Goal: Task Accomplishment & Management: Manage account settings

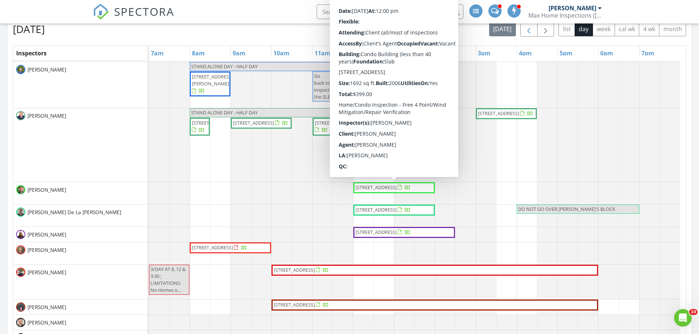
scroll to position [679, 710]
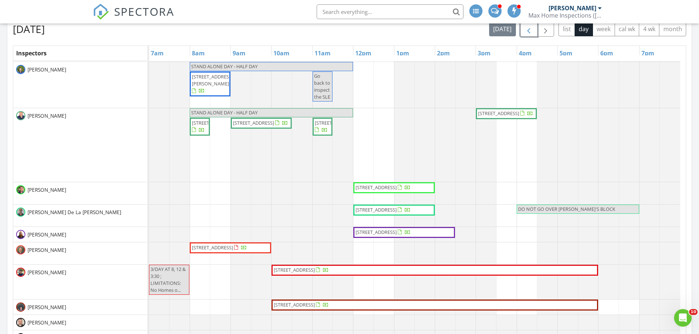
click at [528, 34] on span "button" at bounding box center [528, 29] width 9 height 9
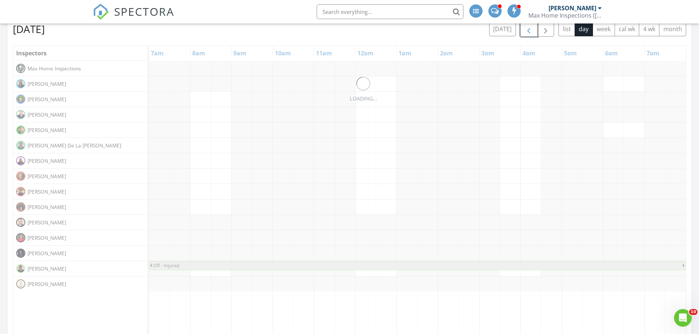
scroll to position [0, 0]
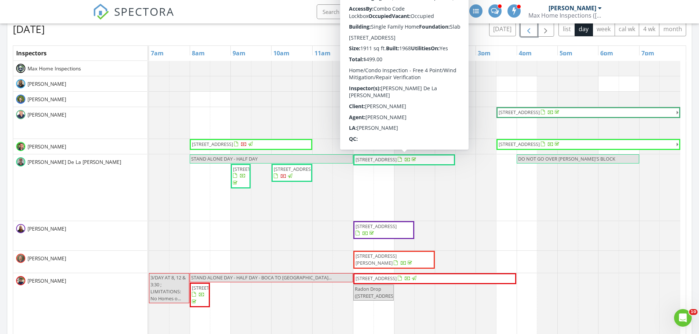
click at [387, 161] on span "[STREET_ADDRESS]" at bounding box center [375, 159] width 41 height 7
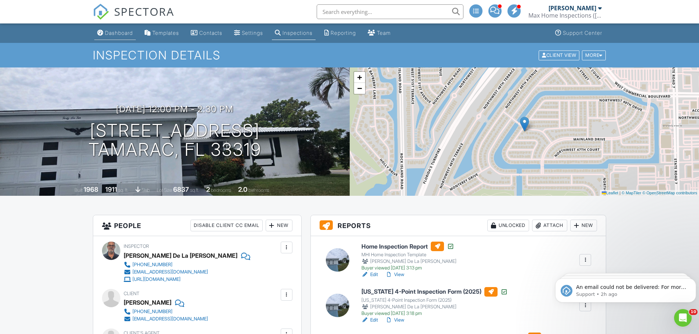
click at [120, 31] on div "Dashboard" at bounding box center [119, 33] width 28 height 6
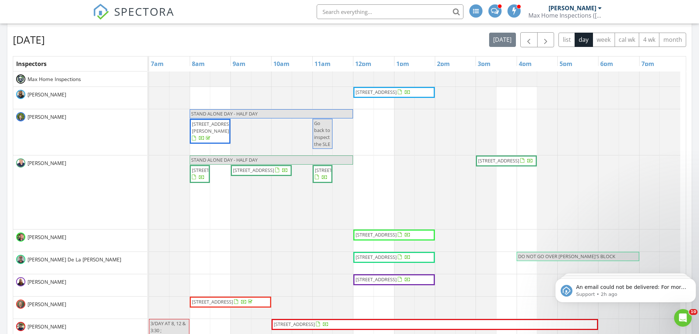
scroll to position [330, 0]
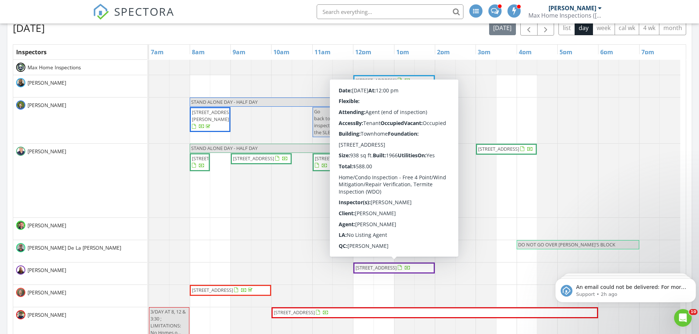
click at [405, 271] on div at bounding box center [408, 269] width 6 height 6
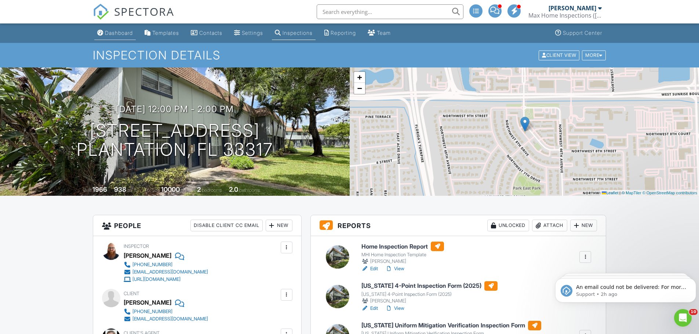
click at [118, 36] on div "Dashboard" at bounding box center [119, 33] width 28 height 6
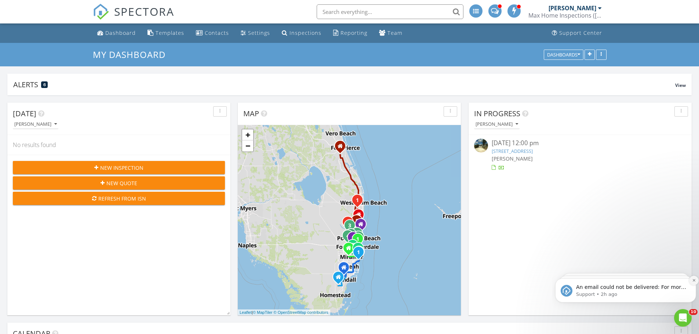
click at [694, 281] on icon "Dismiss notification" at bounding box center [693, 280] width 3 height 3
click at [693, 282] on icon "Dismiss notification" at bounding box center [694, 280] width 4 height 4
click at [693, 282] on icon "Dismiss notification" at bounding box center [693, 280] width 3 height 3
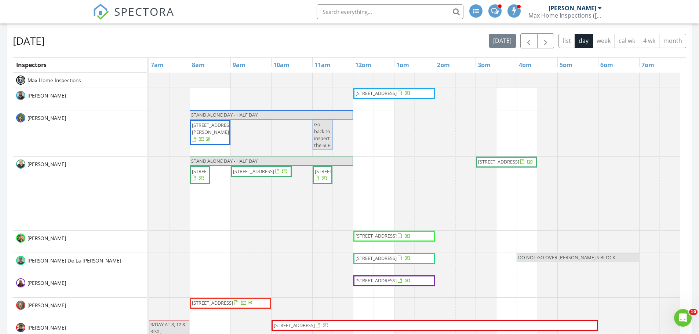
scroll to position [330, 0]
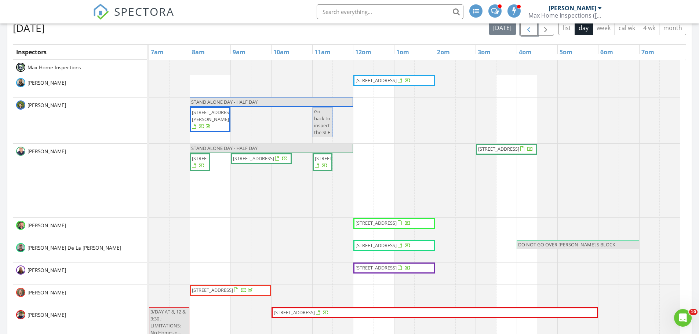
click at [531, 31] on span "button" at bounding box center [528, 28] width 9 height 9
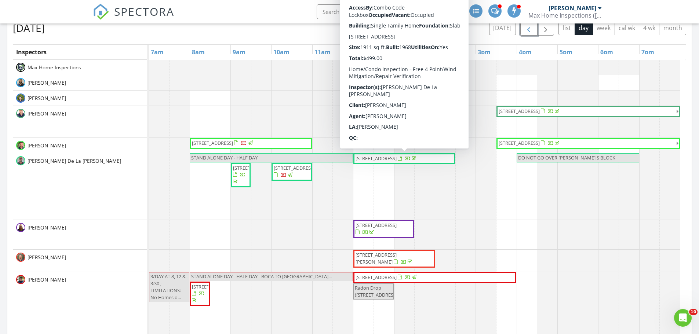
click at [373, 159] on span "4610 Highland Dr, Tamarac 33319" at bounding box center [375, 158] width 41 height 7
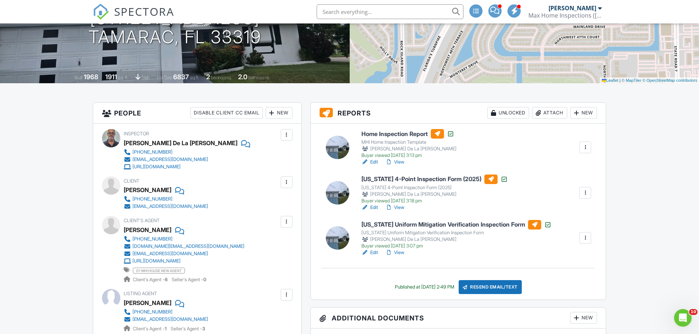
scroll to position [183, 0]
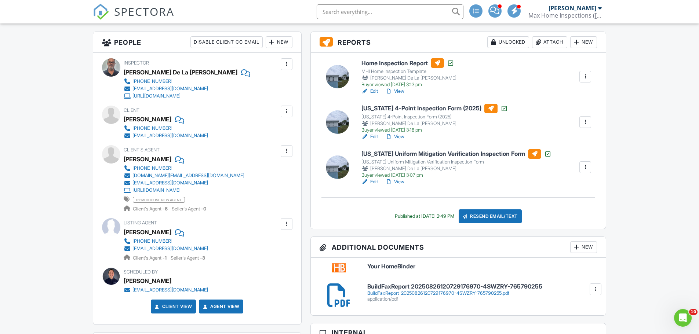
click at [399, 182] on link "View" at bounding box center [394, 181] width 19 height 7
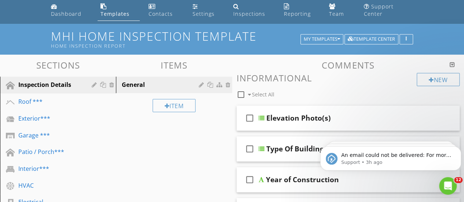
scroll to position [37, 0]
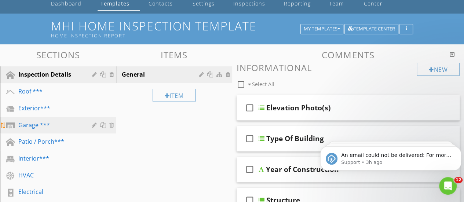
click at [30, 121] on div "Garage ***" at bounding box center [49, 125] width 63 height 9
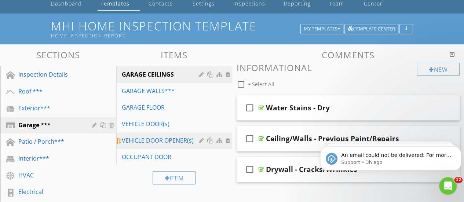
click at [138, 136] on div "VEHICLE DOOR OPENER(s)" at bounding box center [161, 140] width 79 height 9
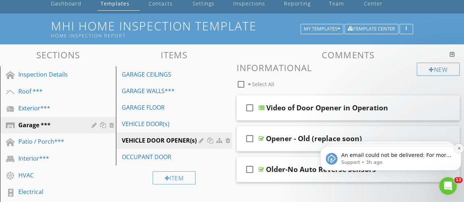
click at [459, 151] on button "Dismiss notification" at bounding box center [459, 149] width 10 height 10
click at [460, 151] on button "Dismiss notification" at bounding box center [459, 149] width 10 height 10
click at [460, 151] on button "Dismiss notification" at bounding box center [459, 149] width 8 height 8
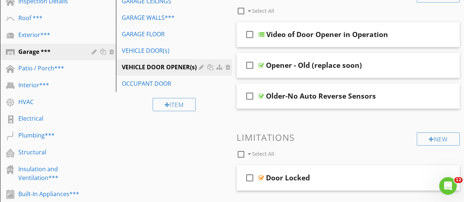
scroll to position [73, 0]
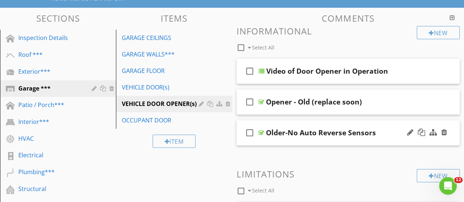
click at [260, 130] on div at bounding box center [262, 133] width 6 height 6
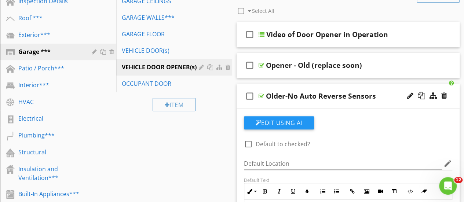
scroll to position [183, 0]
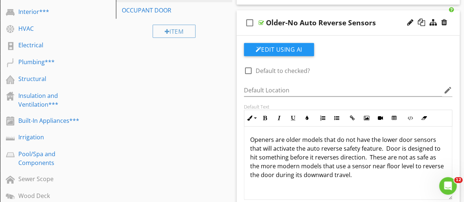
click at [261, 20] on div at bounding box center [262, 23] width 6 height 6
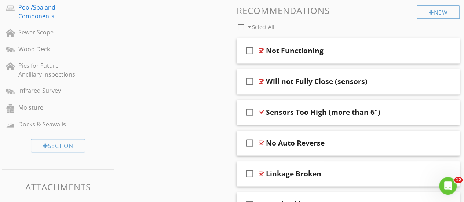
scroll to position [367, 0]
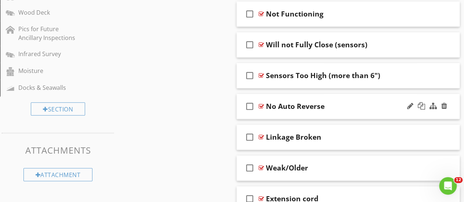
click at [262, 103] on div at bounding box center [262, 106] width 6 height 6
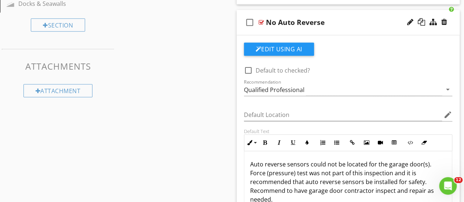
scroll to position [440, 0]
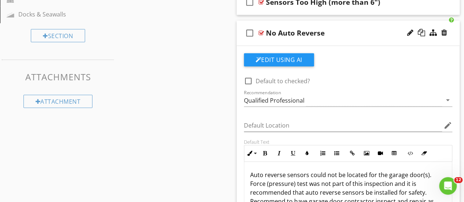
click at [262, 30] on div at bounding box center [262, 33] width 6 height 6
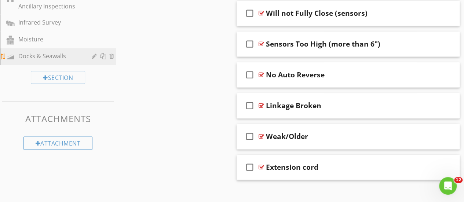
scroll to position [325, 0]
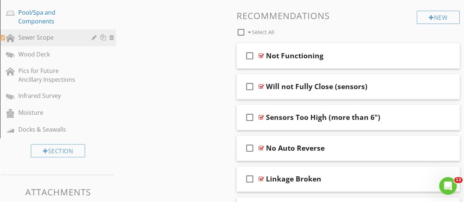
click at [29, 33] on div "Sewer Scope" at bounding box center [49, 37] width 63 height 9
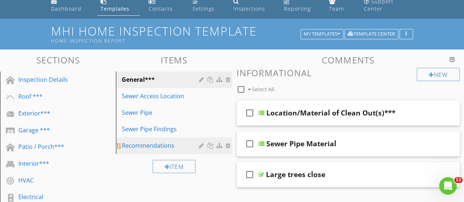
scroll to position [21, 0]
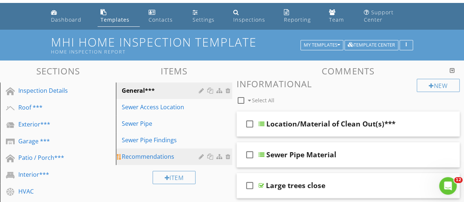
click at [161, 152] on div "Recommendations" at bounding box center [161, 156] width 79 height 9
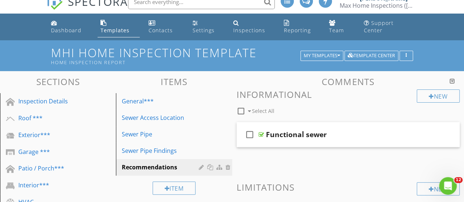
scroll to position [0, 0]
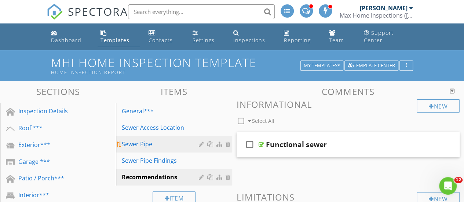
click at [145, 140] on div "Sewer Pipe" at bounding box center [161, 144] width 79 height 9
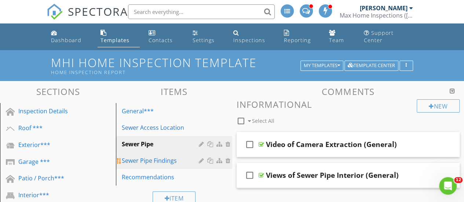
click at [154, 156] on div "Sewer Pipe Findings" at bounding box center [161, 160] width 79 height 9
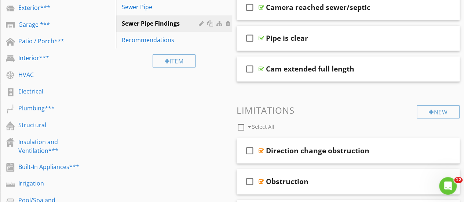
scroll to position [64, 0]
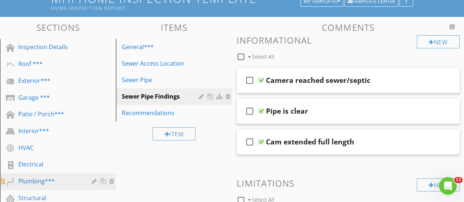
click at [38, 177] on div "Plumbing***" at bounding box center [49, 181] width 63 height 9
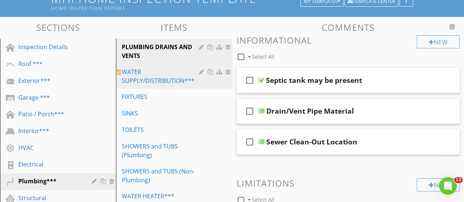
click at [143, 73] on div "WATER SUPPLY/DISTRIBUTION***" at bounding box center [161, 76] width 79 height 18
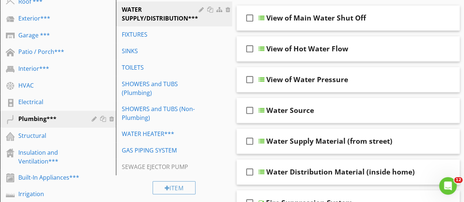
scroll to position [85, 0]
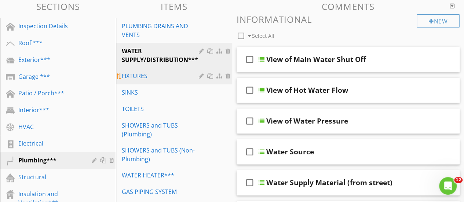
click at [131, 72] on div "FIXTURES" at bounding box center [161, 76] width 79 height 9
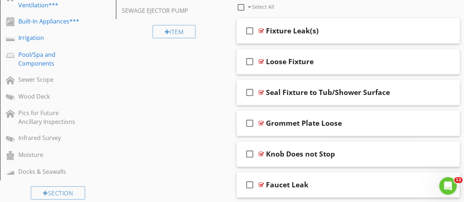
scroll to position [136, 0]
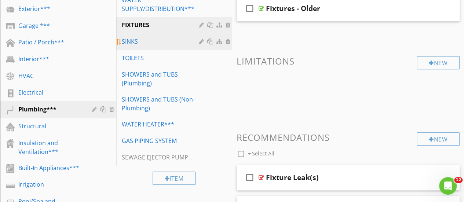
click at [145, 37] on div "SINKS" at bounding box center [161, 41] width 79 height 9
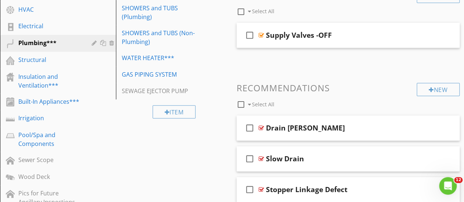
scroll to position [92, 0]
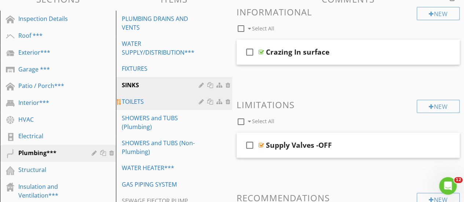
click at [132, 97] on div "TOILETS" at bounding box center [161, 101] width 79 height 9
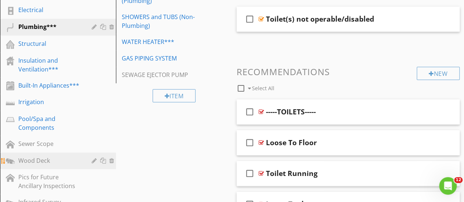
scroll to position [251, 0]
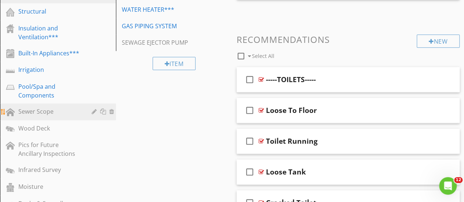
click at [48, 107] on div "Sewer Scope" at bounding box center [49, 111] width 63 height 9
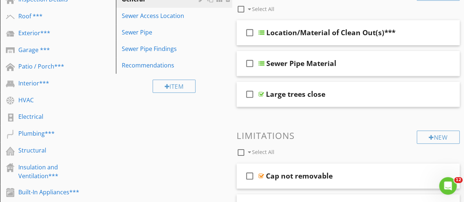
scroll to position [67, 0]
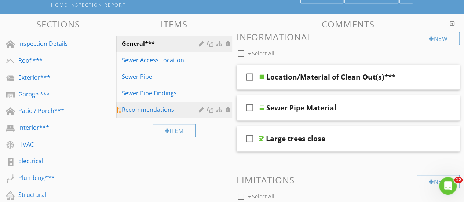
click at [161, 105] on div "Recommendations" at bounding box center [161, 109] width 79 height 9
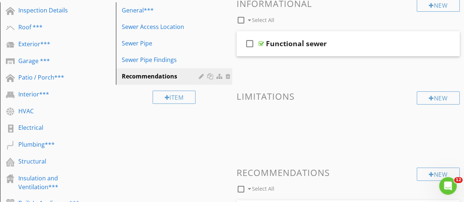
scroll to position [57, 0]
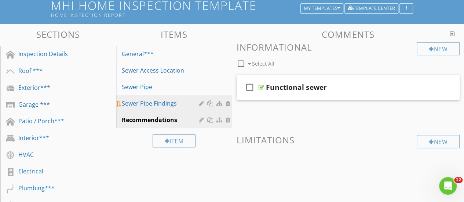
click at [155, 99] on div "Sewer Pipe Findings" at bounding box center [161, 103] width 79 height 9
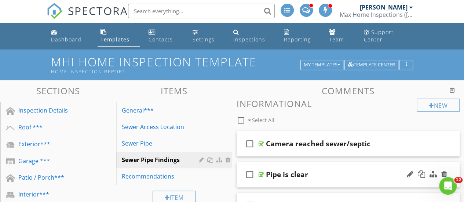
scroll to position [0, 0]
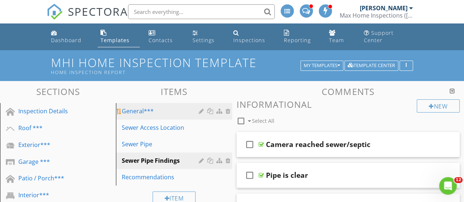
click at [139, 107] on div "General***" at bounding box center [161, 111] width 79 height 9
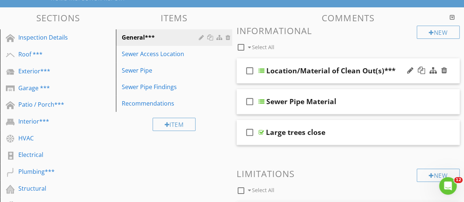
scroll to position [73, 0]
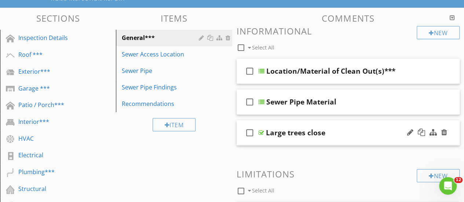
click at [261, 130] on div at bounding box center [262, 133] width 6 height 6
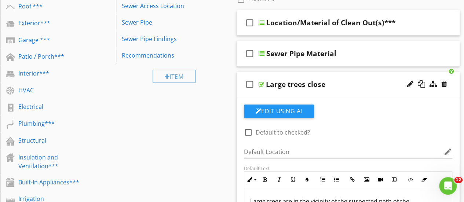
scroll to position [110, 0]
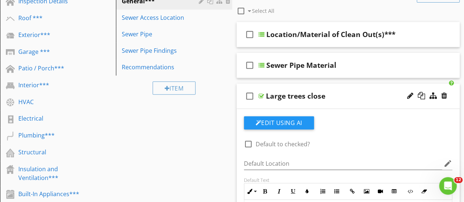
click at [261, 93] on div at bounding box center [262, 96] width 6 height 6
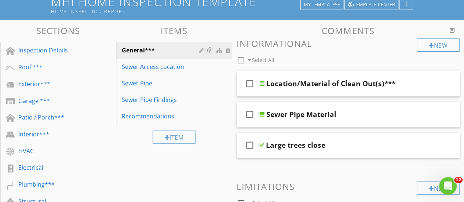
scroll to position [0, 0]
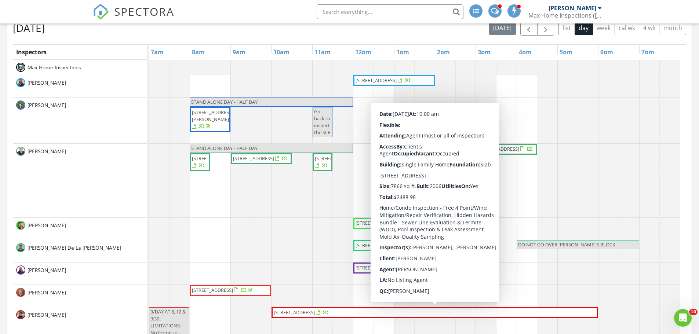
click at [103, 105] on div "[PERSON_NAME]" at bounding box center [80, 105] width 134 height 15
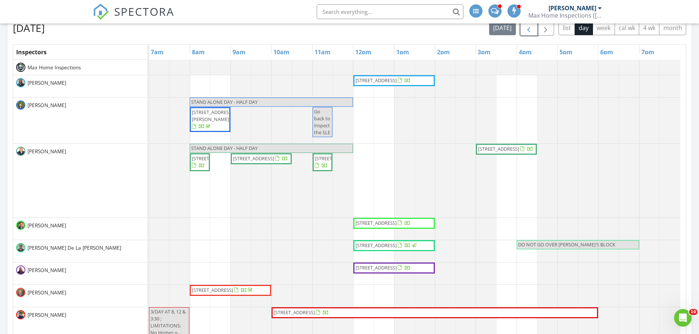
click at [527, 32] on span "button" at bounding box center [528, 28] width 9 height 9
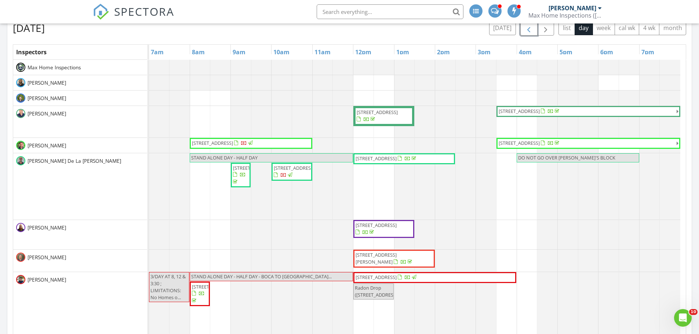
click at [529, 29] on span "button" at bounding box center [528, 28] width 9 height 9
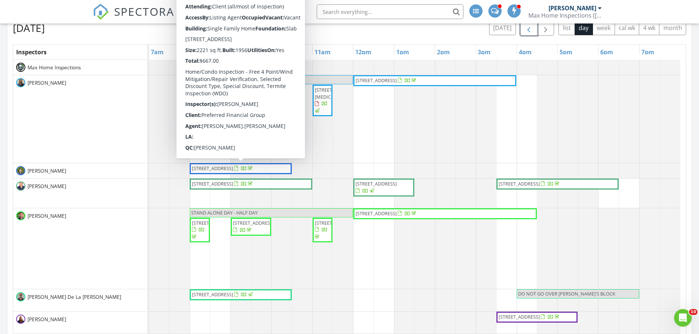
click at [233, 169] on span "[STREET_ADDRESS]" at bounding box center [212, 168] width 41 height 7
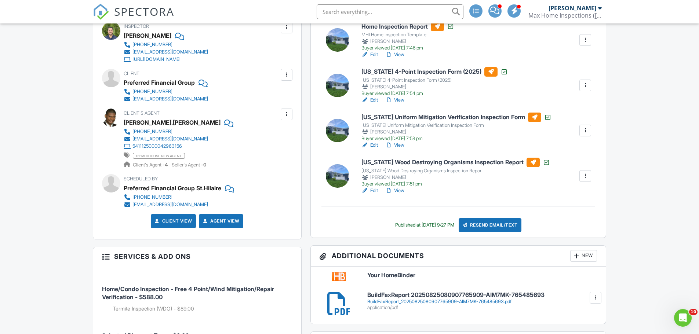
scroll to position [147, 0]
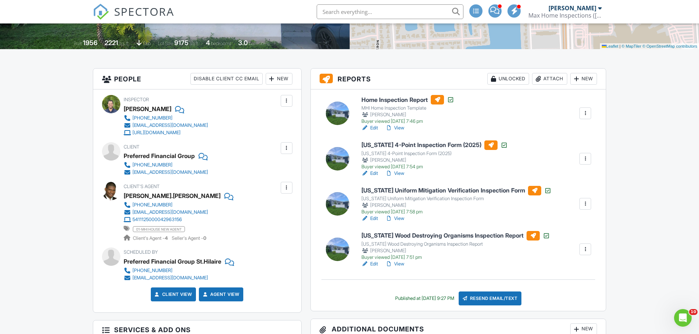
click at [397, 266] on link "View" at bounding box center [394, 263] width 19 height 7
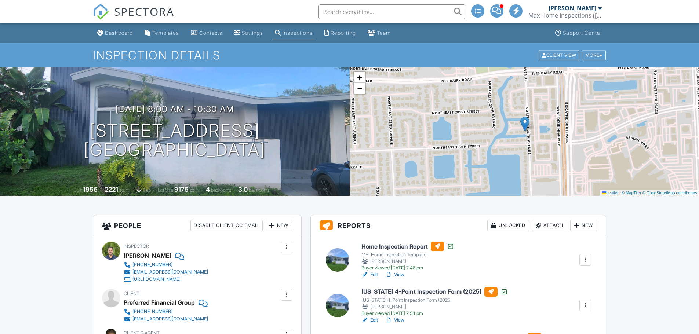
click at [399, 317] on link "View" at bounding box center [394, 320] width 19 height 7
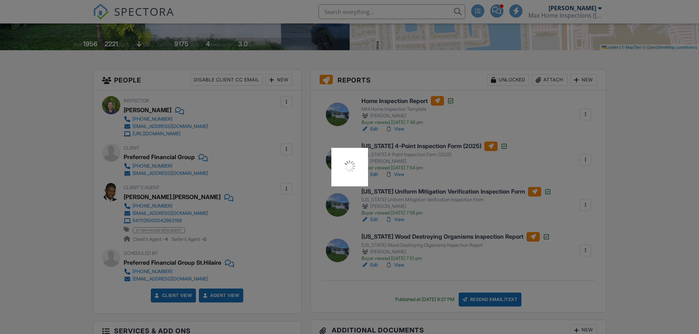
scroll to position [146, 0]
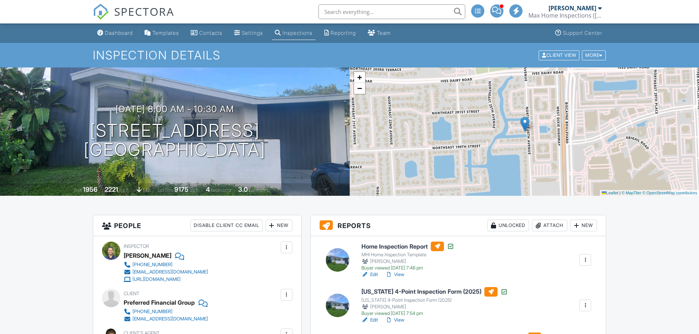
drag, startPoint x: 0, startPoint y: 0, endPoint x: 401, endPoint y: 148, distance: 427.7
click at [401, 271] on link "View" at bounding box center [394, 274] width 19 height 7
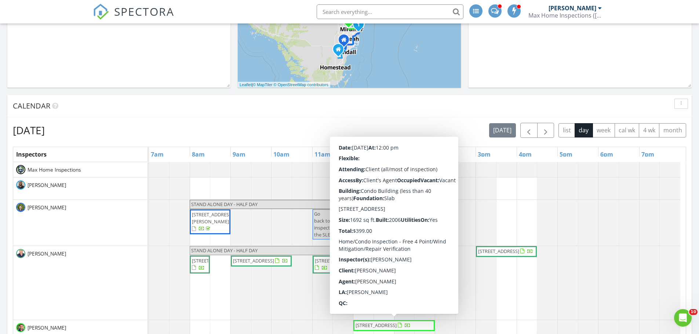
scroll to position [220, 0]
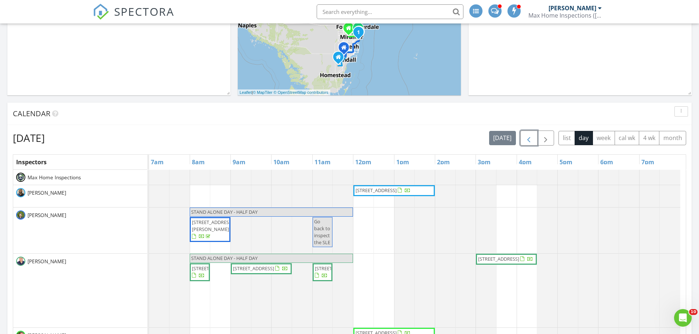
click at [531, 142] on span "button" at bounding box center [528, 138] width 9 height 9
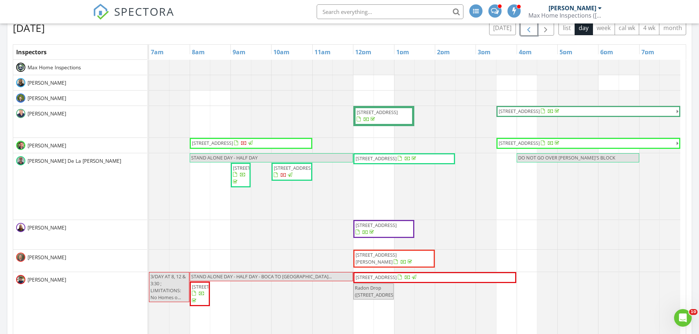
scroll to position [37, 0]
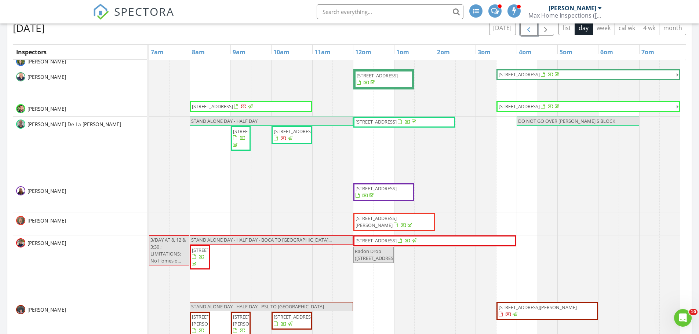
click at [527, 33] on span "button" at bounding box center [528, 28] width 9 height 9
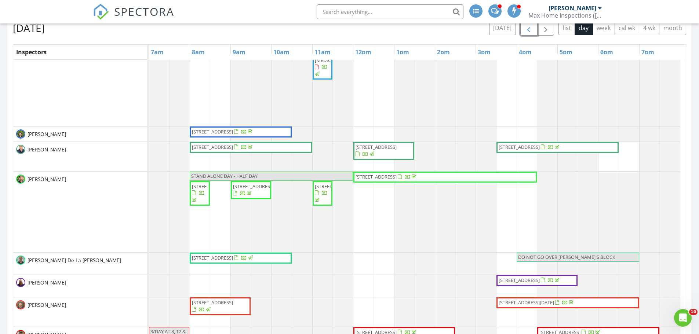
click at [531, 33] on span "button" at bounding box center [528, 28] width 9 height 9
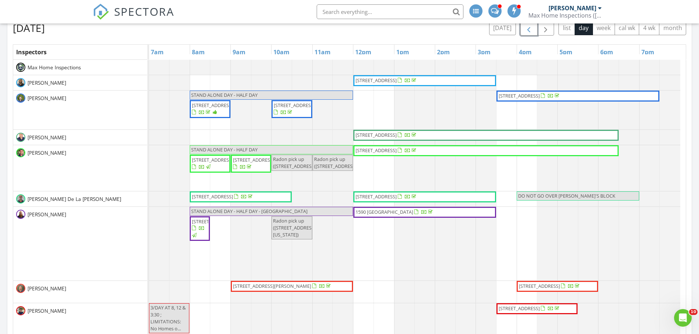
click at [391, 215] on span "1590 Osprey Bend, Weston 33327" at bounding box center [384, 212] width 58 height 7
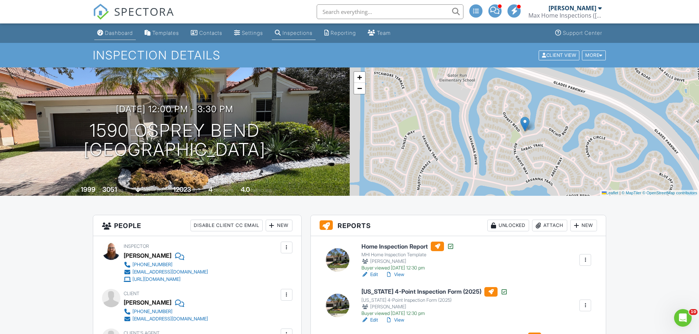
click at [111, 30] on div "Dashboard" at bounding box center [119, 33] width 28 height 6
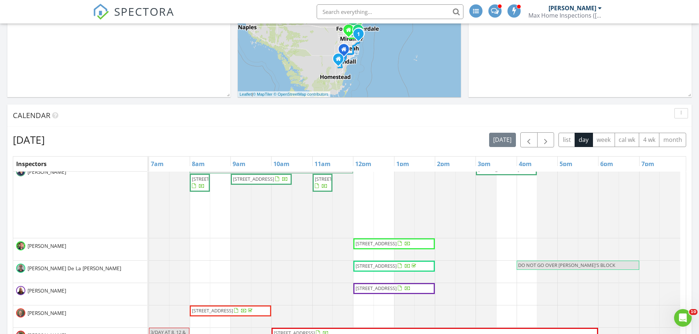
scroll to position [257, 0]
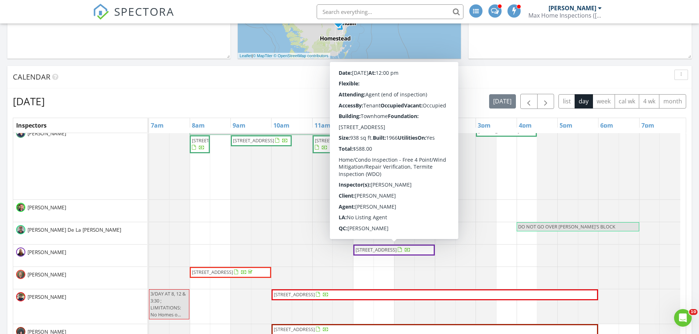
click at [405, 253] on div at bounding box center [408, 251] width 6 height 6
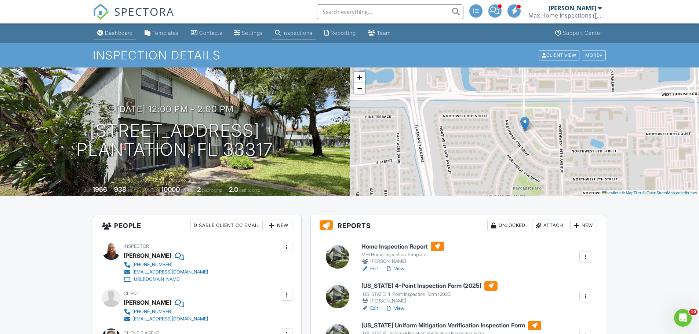
click at [110, 32] on div "Dashboard" at bounding box center [119, 33] width 28 height 6
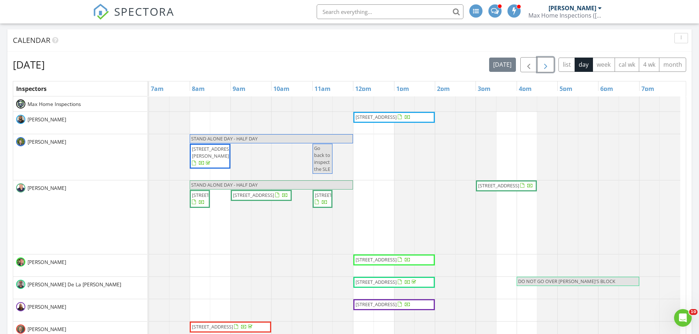
click at [543, 67] on span "button" at bounding box center [545, 65] width 9 height 9
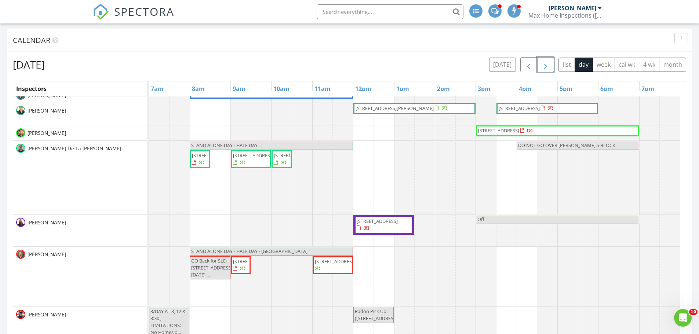
scroll to position [73, 0]
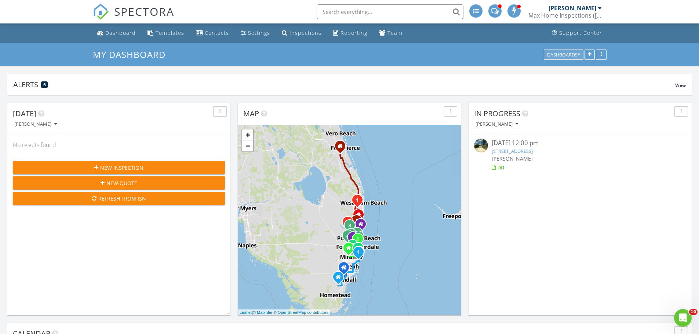
click at [576, 55] on div "Dashboards" at bounding box center [563, 54] width 33 height 5
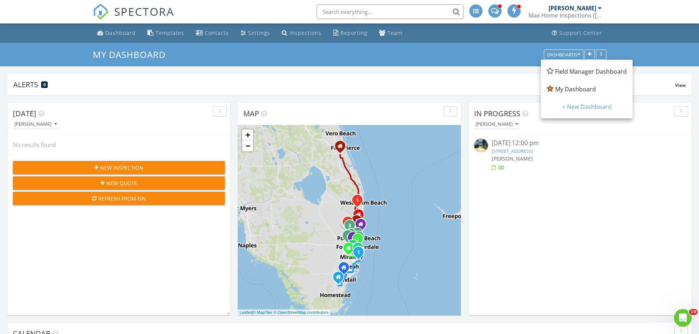
click at [562, 72] on span "Field Manager Dashboard" at bounding box center [591, 71] width 72 height 8
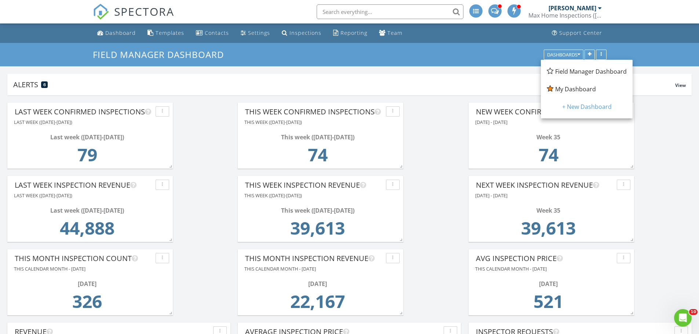
click at [567, 88] on span "My Dashboard" at bounding box center [575, 89] width 41 height 8
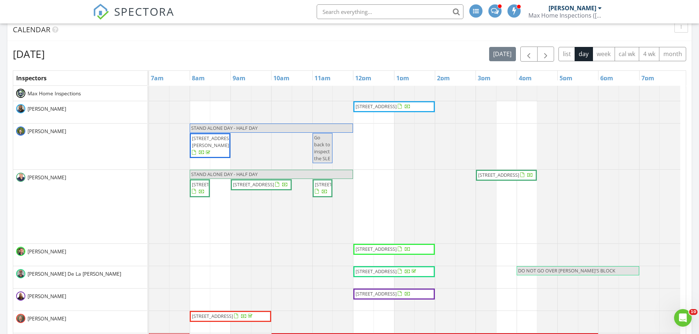
scroll to position [293, 0]
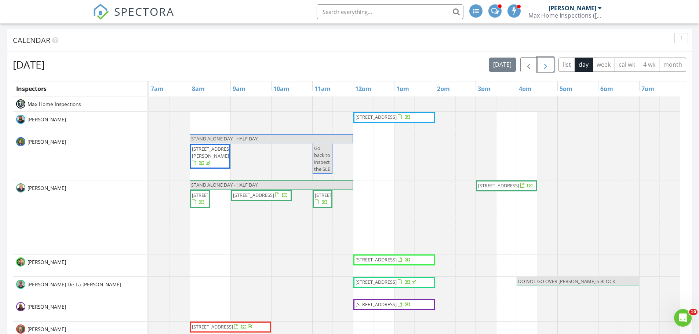
click at [544, 69] on span "button" at bounding box center [545, 65] width 9 height 9
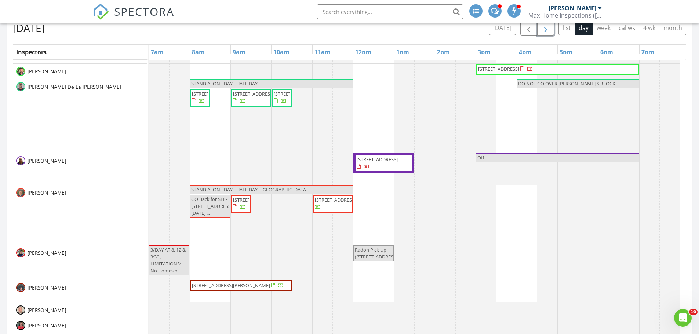
scroll to position [88, 0]
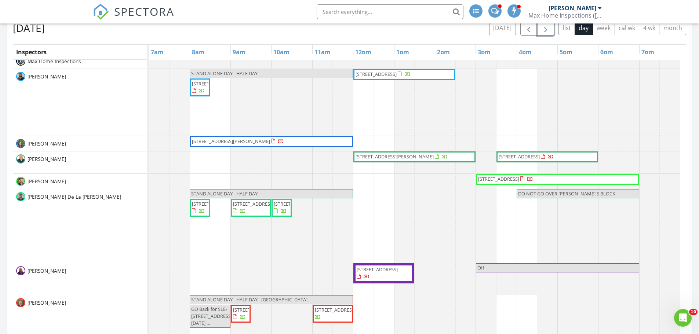
click at [546, 27] on span "button" at bounding box center [545, 28] width 9 height 9
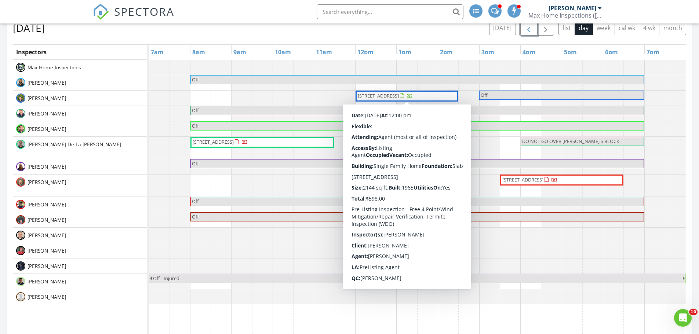
click at [528, 33] on span "button" at bounding box center [528, 28] width 9 height 9
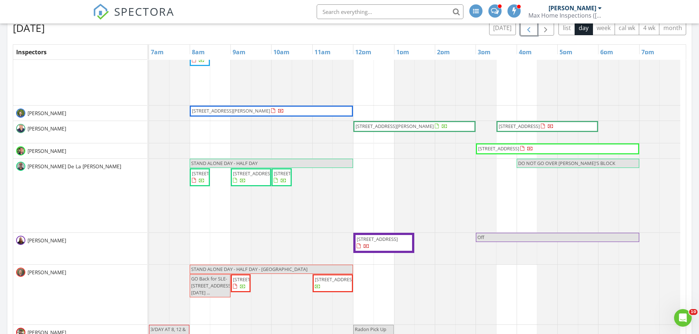
scroll to position [0, 0]
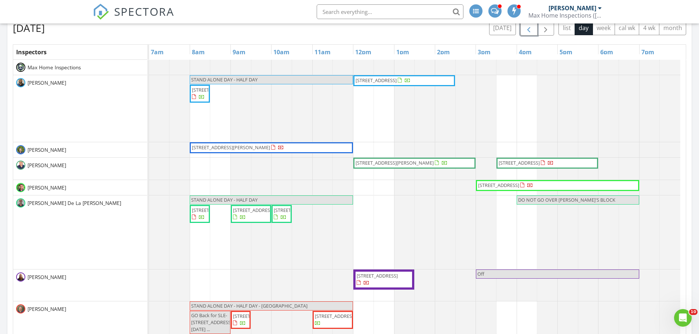
click at [527, 27] on span "button" at bounding box center [528, 28] width 9 height 9
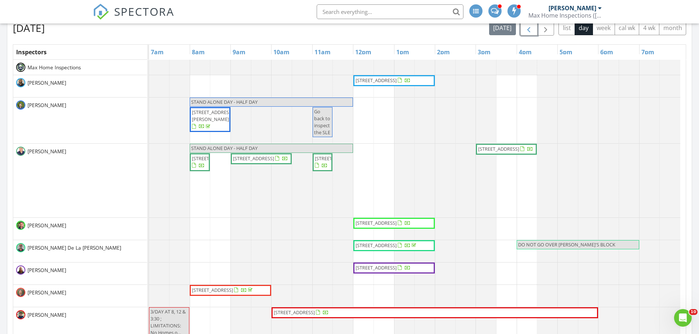
click at [527, 27] on span "button" at bounding box center [528, 28] width 9 height 9
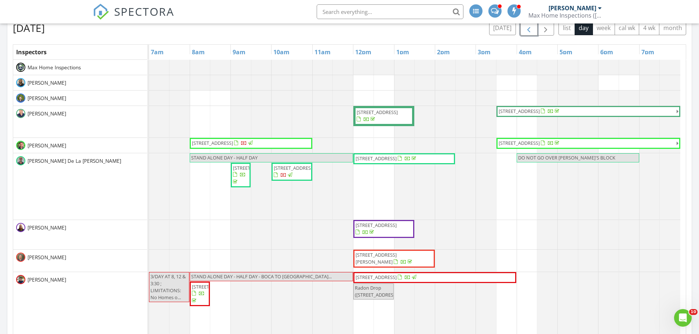
click at [527, 31] on span "button" at bounding box center [528, 28] width 9 height 9
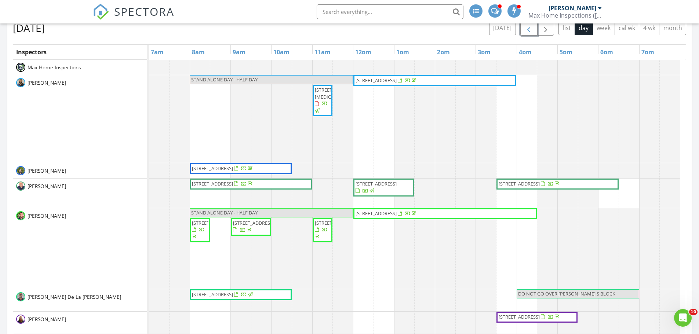
click at [527, 31] on span "button" at bounding box center [528, 28] width 9 height 9
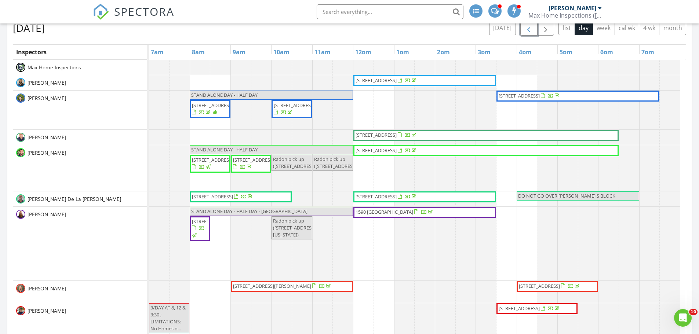
click at [527, 31] on span "button" at bounding box center [528, 28] width 9 height 9
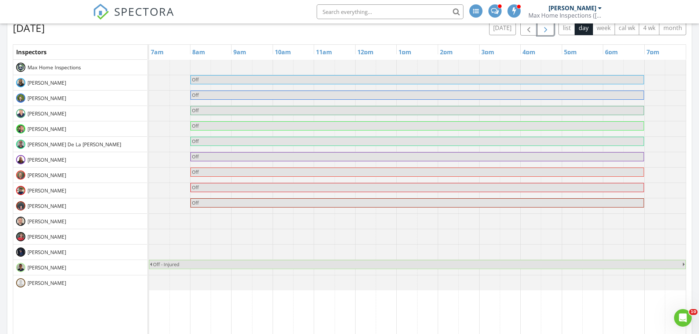
click at [544, 30] on span "button" at bounding box center [545, 28] width 9 height 9
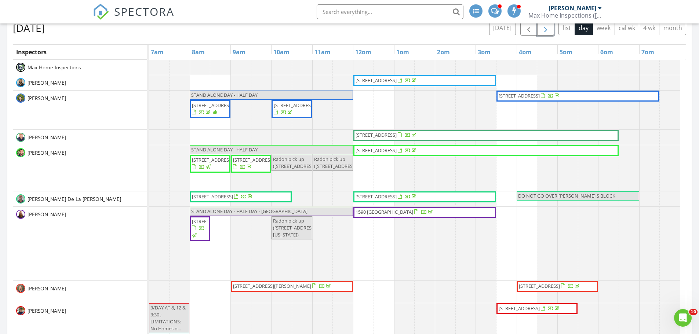
click at [548, 31] on span "button" at bounding box center [545, 28] width 9 height 9
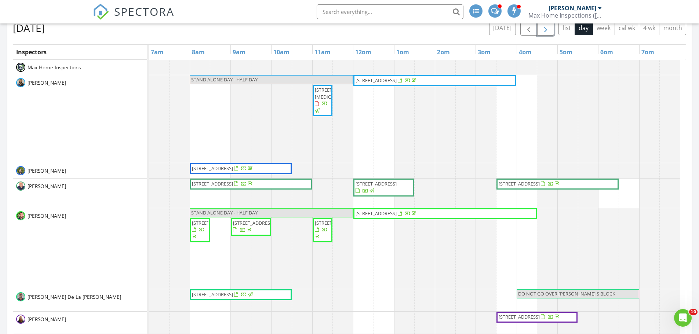
click at [548, 26] on span "button" at bounding box center [545, 28] width 9 height 9
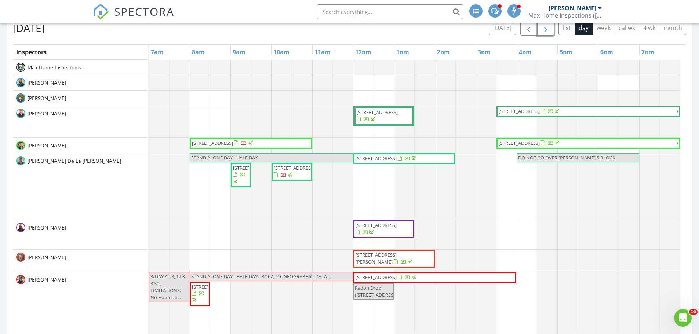
click at [547, 30] on span "button" at bounding box center [545, 28] width 9 height 9
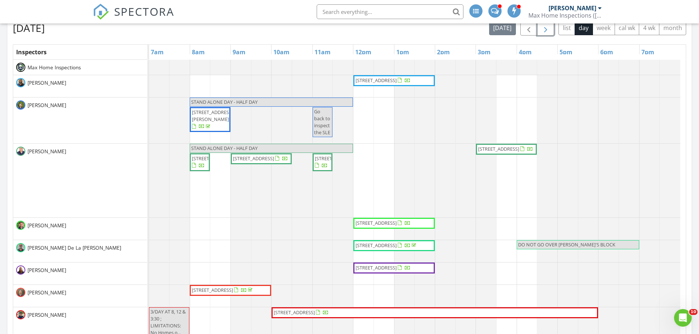
click at [548, 30] on span "button" at bounding box center [545, 28] width 9 height 9
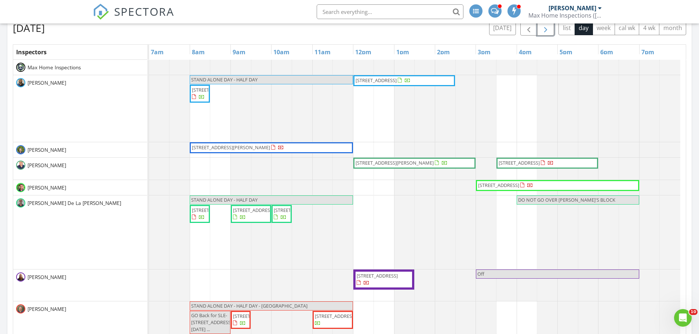
click at [543, 31] on span "button" at bounding box center [545, 28] width 9 height 9
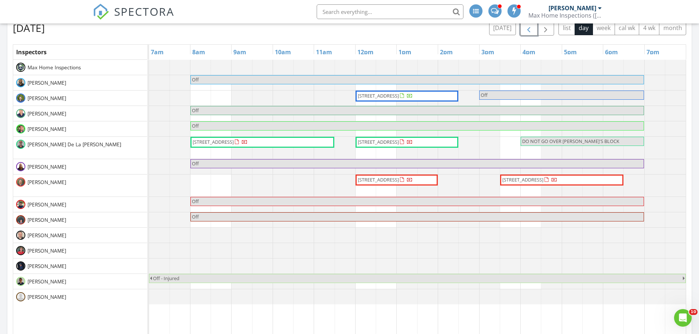
click at [528, 29] on span "button" at bounding box center [528, 28] width 9 height 9
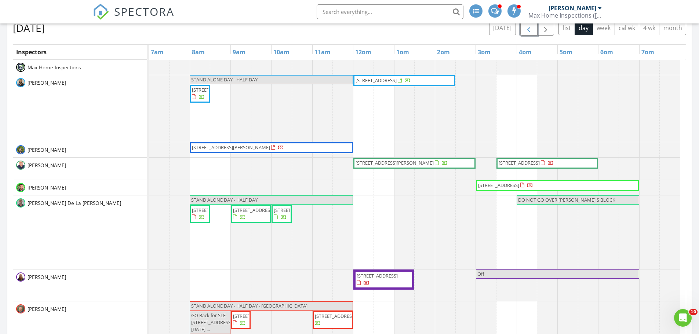
click at [528, 29] on span "button" at bounding box center [528, 28] width 9 height 9
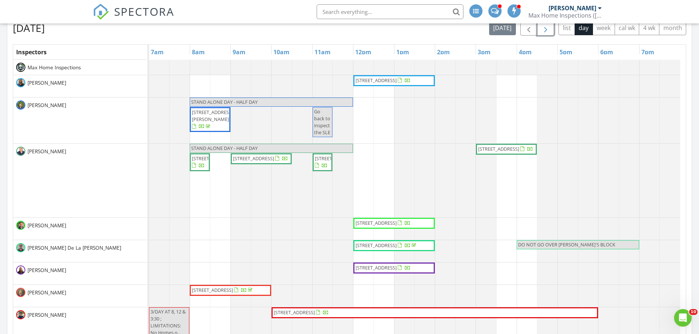
click at [541, 32] on span "button" at bounding box center [545, 28] width 9 height 9
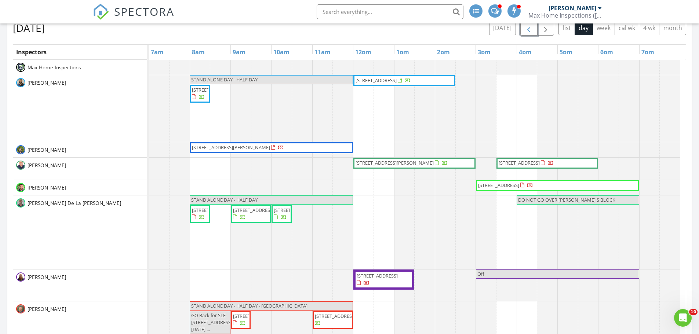
click at [529, 31] on span "button" at bounding box center [528, 28] width 9 height 9
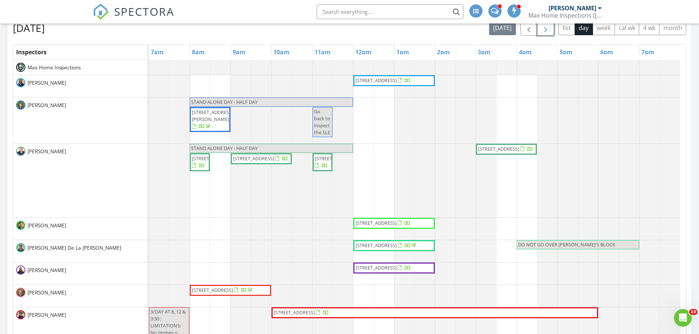
click at [547, 32] on span "button" at bounding box center [545, 28] width 9 height 9
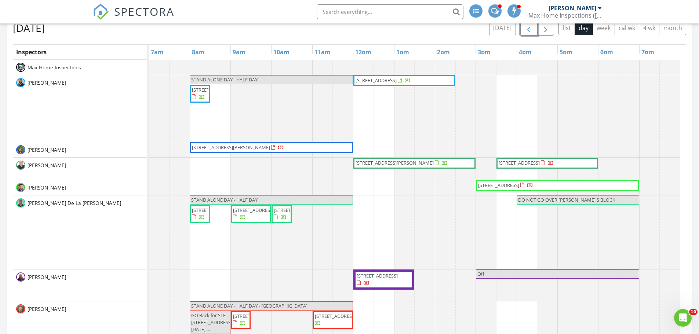
click at [525, 32] on span "button" at bounding box center [528, 28] width 9 height 9
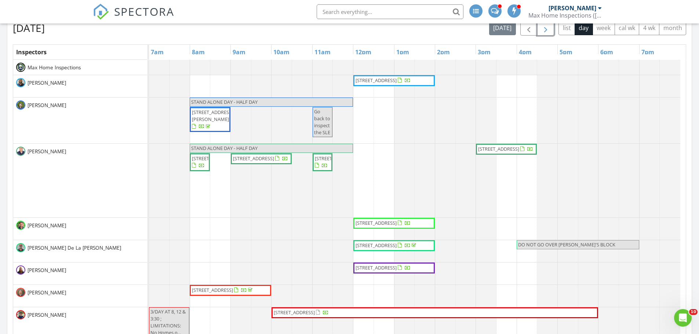
click at [546, 30] on span "button" at bounding box center [545, 28] width 9 height 9
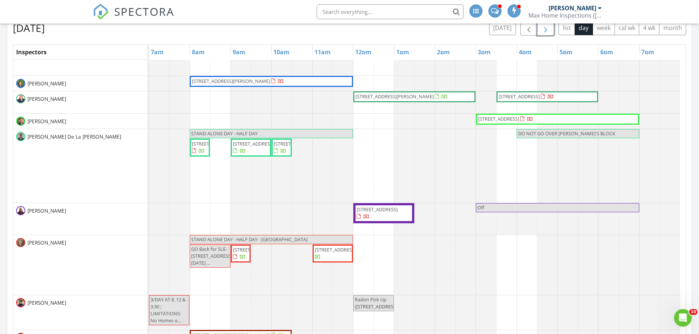
scroll to position [37, 0]
